Goal: Task Accomplishment & Management: Manage account settings

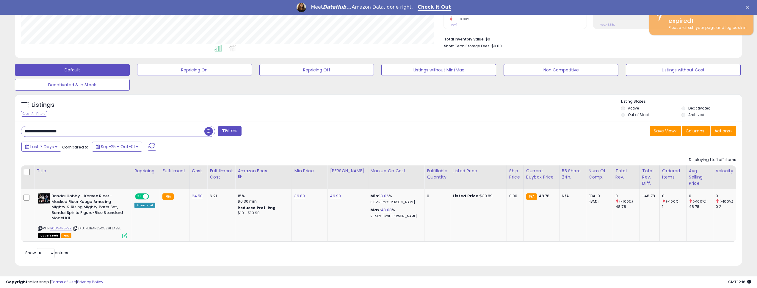
scroll to position [122, 423]
